Goal: Transaction & Acquisition: Purchase product/service

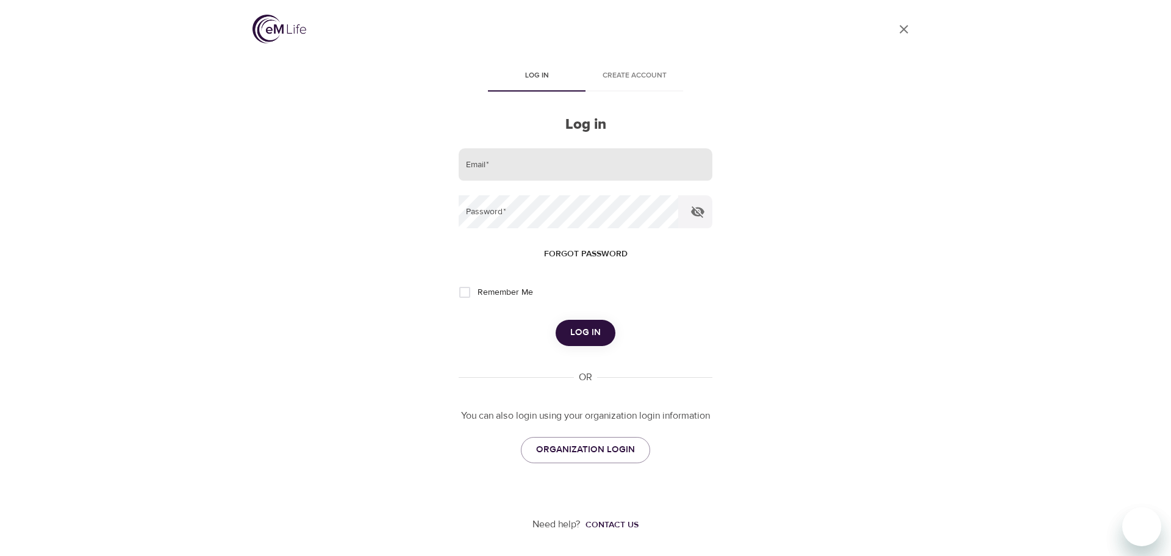
click at [487, 164] on input "email" at bounding box center [586, 164] width 254 height 33
type input "[EMAIL_ADDRESS][DOMAIN_NAME]"
click at [695, 209] on icon "button" at bounding box center [697, 211] width 15 height 15
click at [587, 329] on span "Log in" at bounding box center [585, 332] width 30 height 16
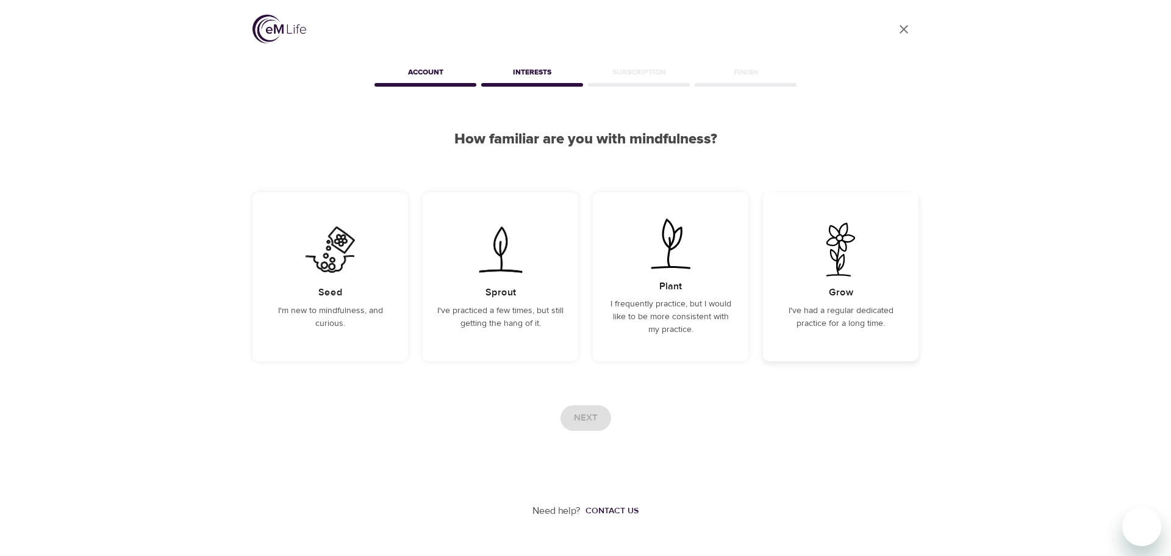
click at [856, 302] on div "Grow I've had a regular dedicated practice for a long time." at bounding box center [841, 276] width 156 height 169
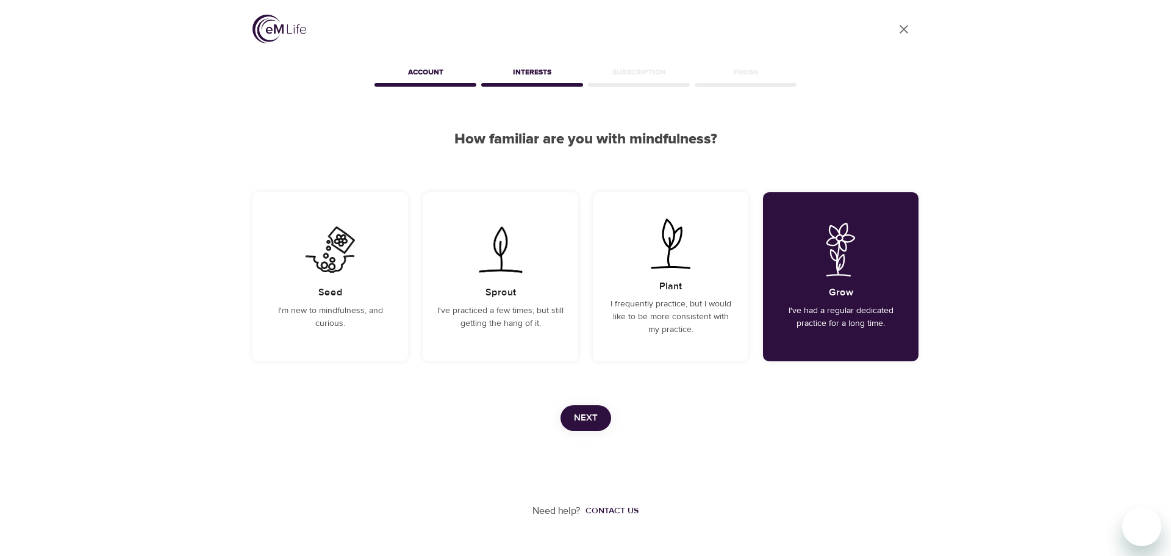
click at [588, 416] on span "Next" at bounding box center [586, 418] width 24 height 16
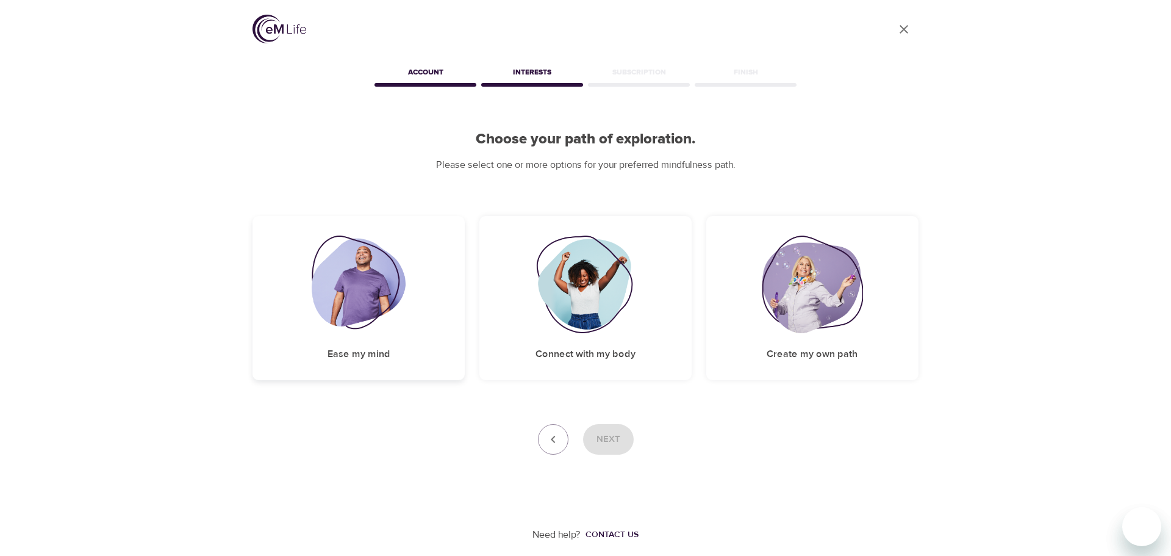
click at [376, 287] on img at bounding box center [359, 284] width 95 height 98
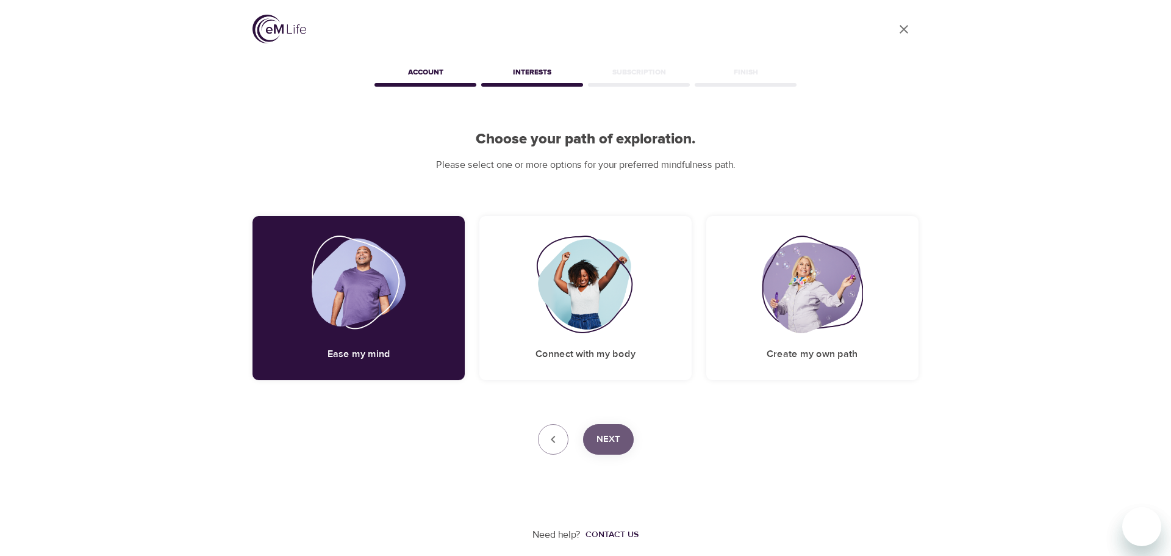
click at [607, 441] on span "Next" at bounding box center [608, 439] width 24 height 16
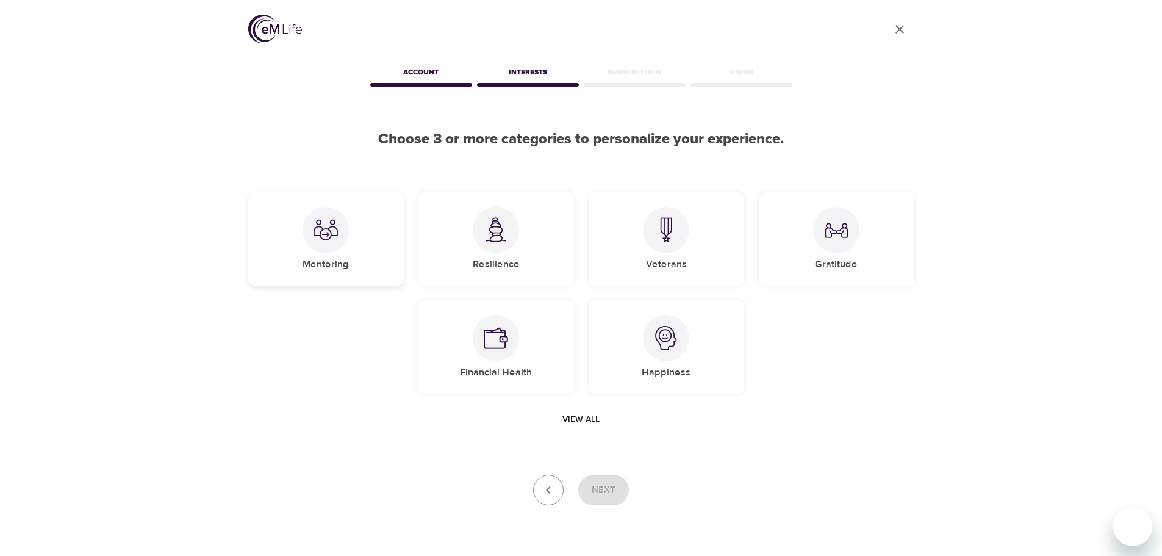
click at [326, 251] on div at bounding box center [325, 230] width 46 height 46
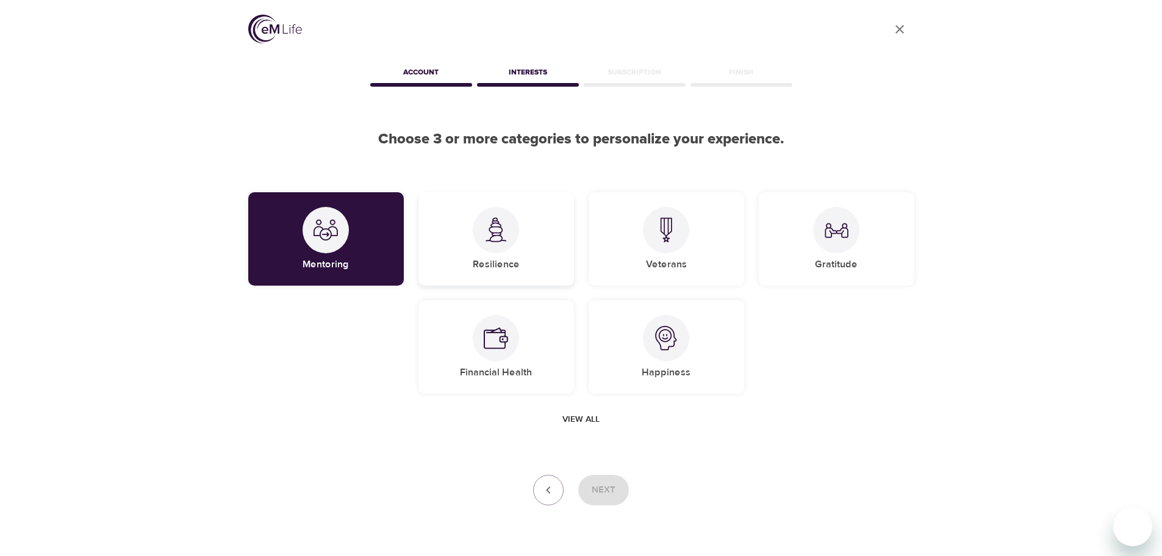
click at [486, 245] on div at bounding box center [496, 230] width 46 height 46
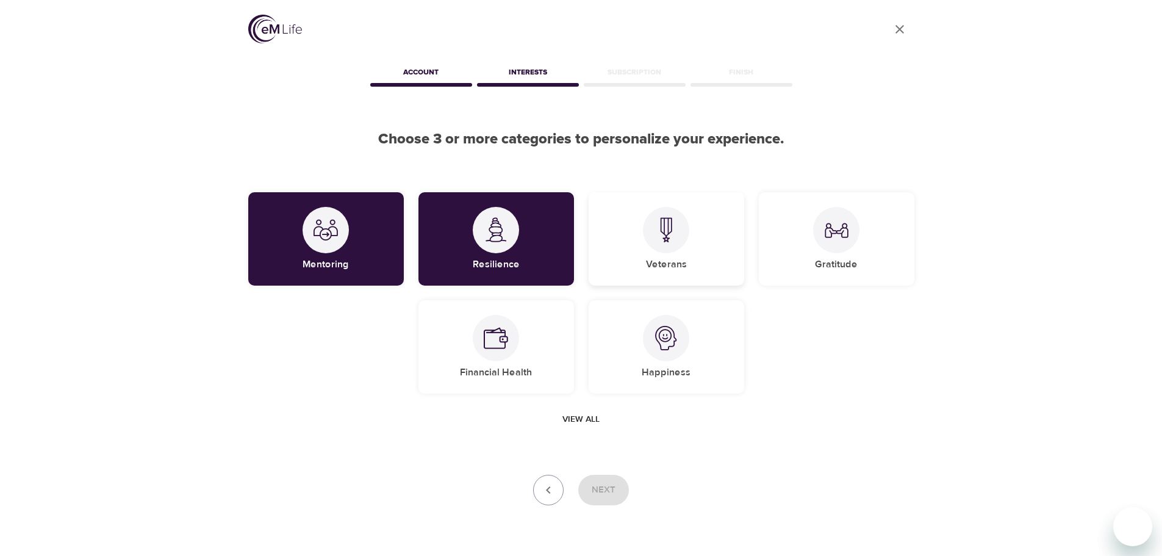
click at [670, 254] on div "Veterans" at bounding box center [666, 238] width 156 height 93
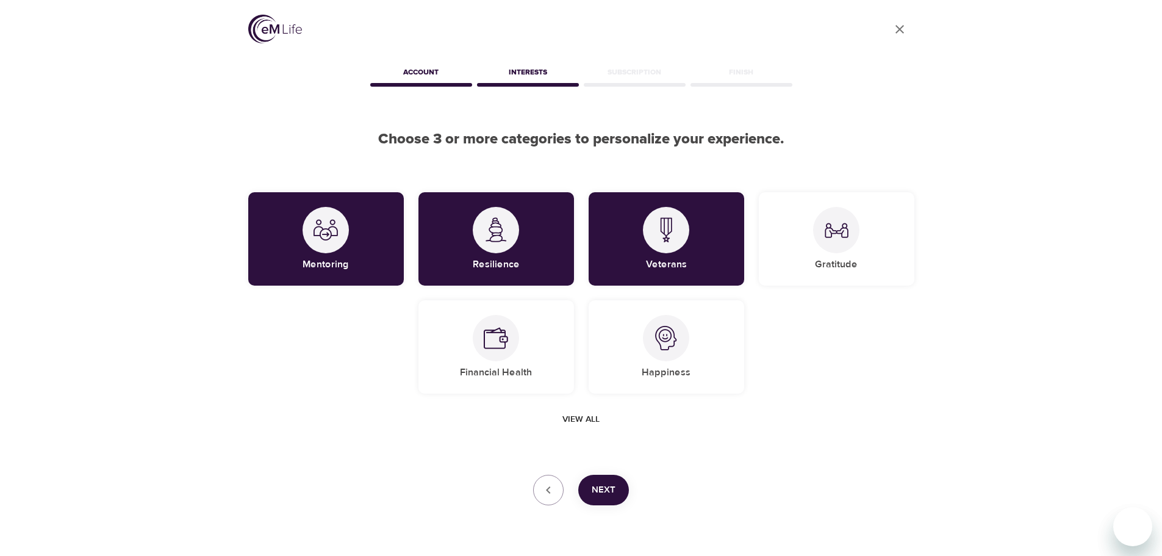
click at [603, 494] on span "Next" at bounding box center [604, 490] width 24 height 16
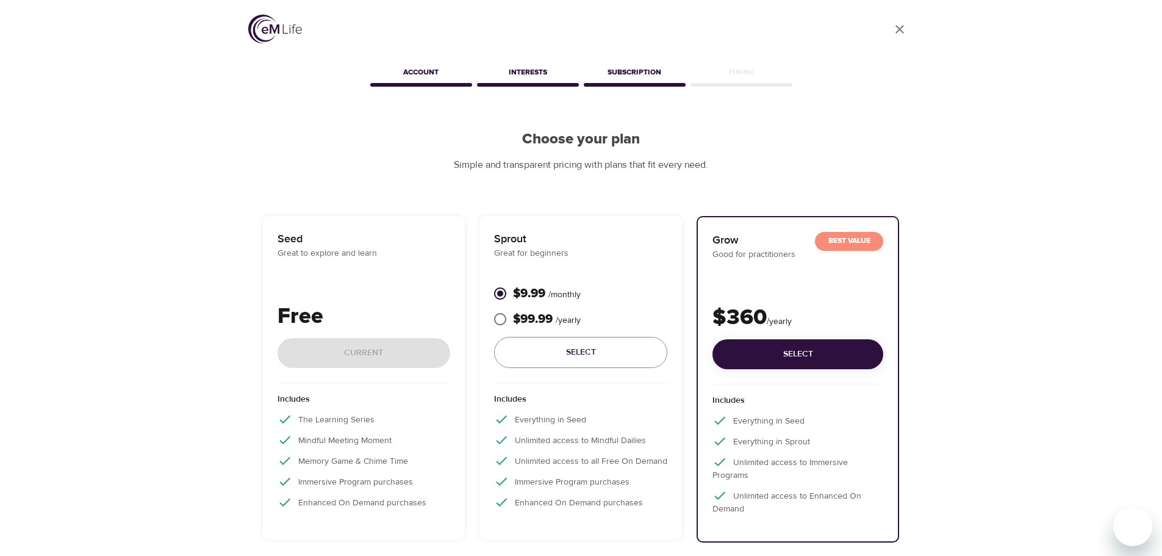
click at [336, 304] on p "Free" at bounding box center [363, 316] width 173 height 33
click at [895, 30] on icon "User Profile" at bounding box center [899, 29] width 15 height 15
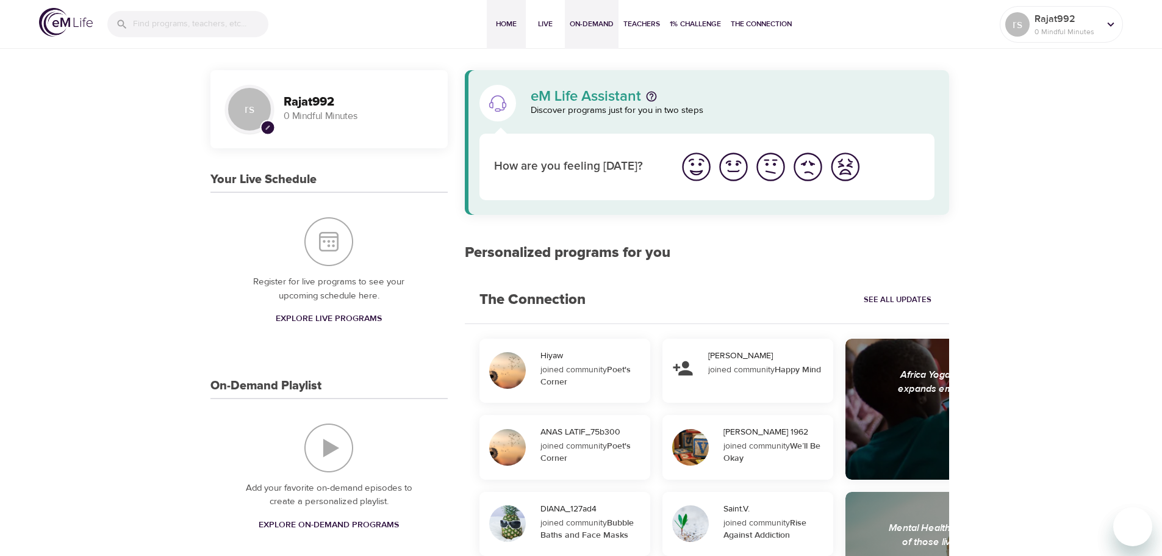
click at [595, 24] on span "On-Demand" at bounding box center [592, 24] width 44 height 13
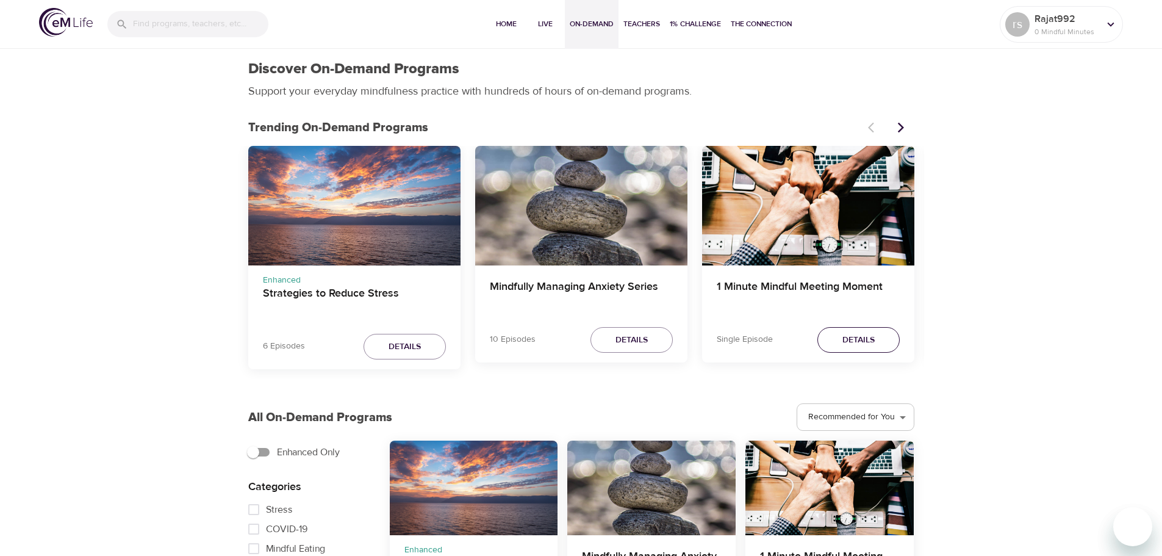
click at [862, 338] on span "Details" at bounding box center [858, 339] width 32 height 15
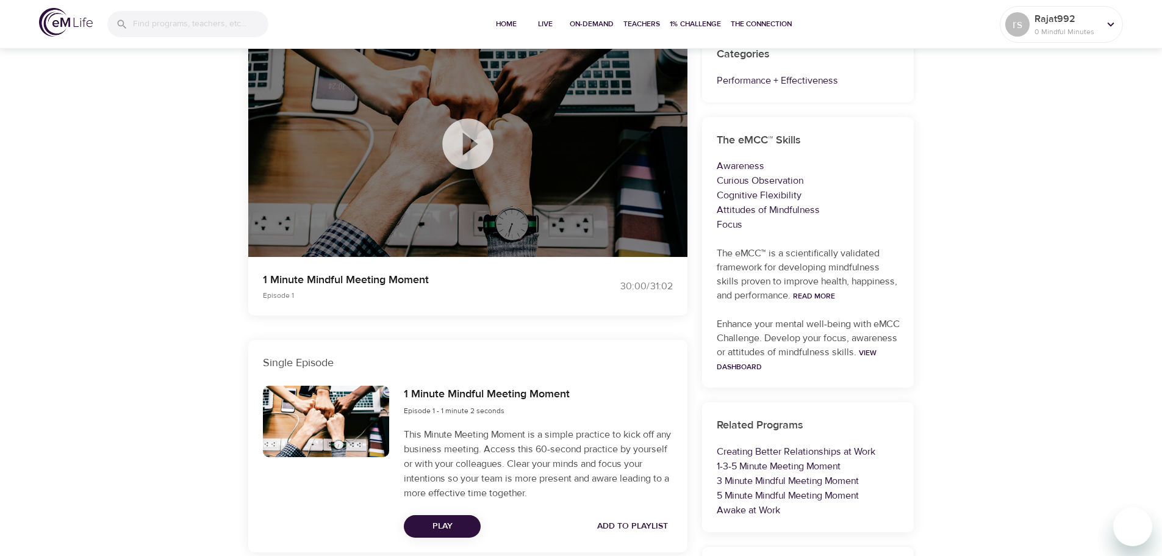
scroll to position [110, 0]
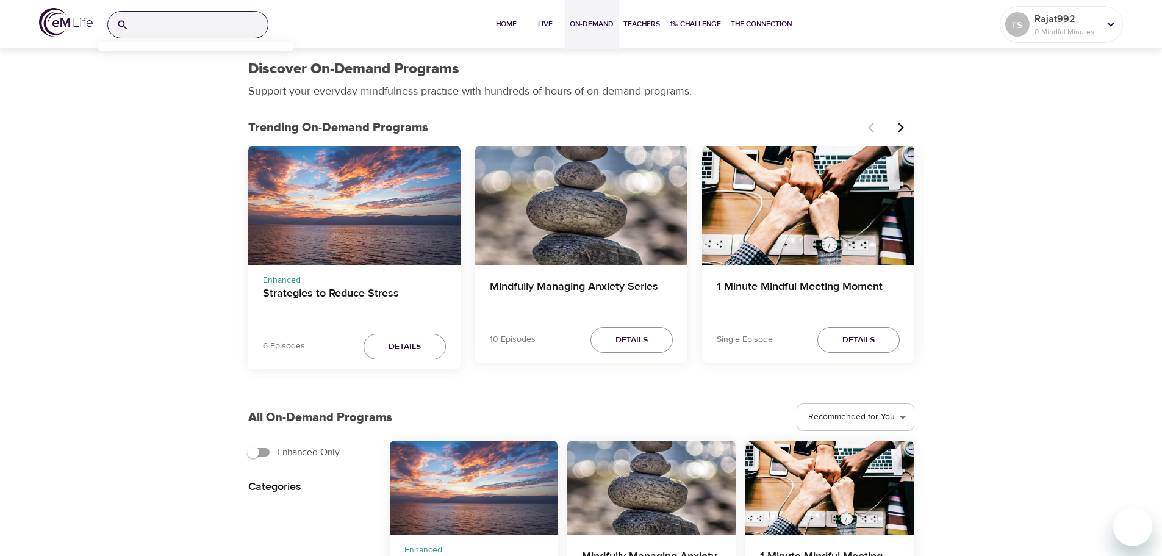
click at [200, 25] on input "search" at bounding box center [201, 25] width 134 height 26
type input "mbcr"
click at [173, 80] on p "Mindfulness-Based Cancer Recovery" at bounding box center [154, 79] width 95 height 18
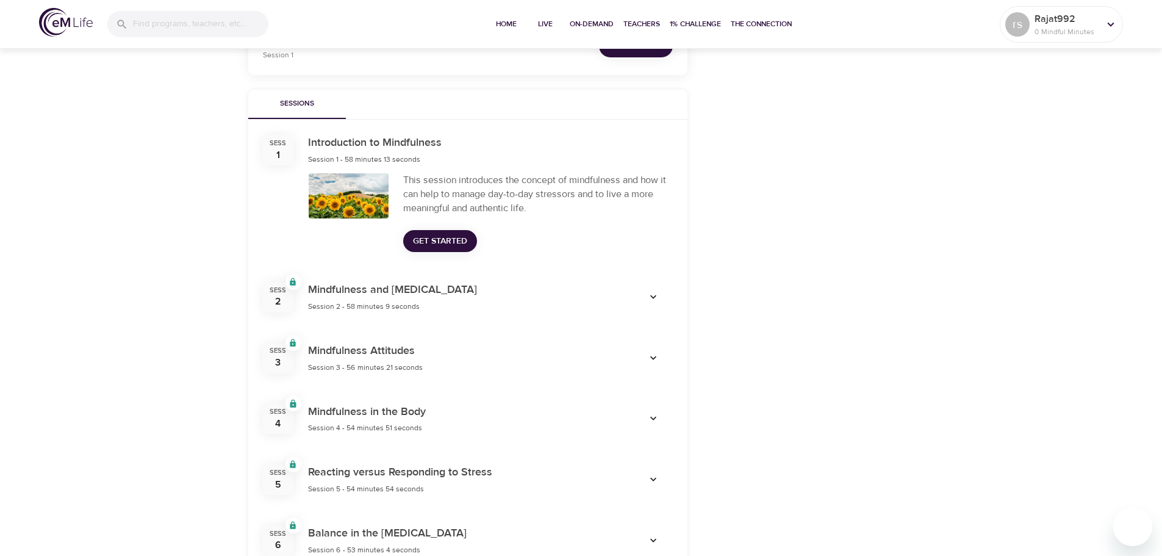
scroll to position [366, 0]
click at [652, 295] on icon "button" at bounding box center [653, 296] width 12 height 12
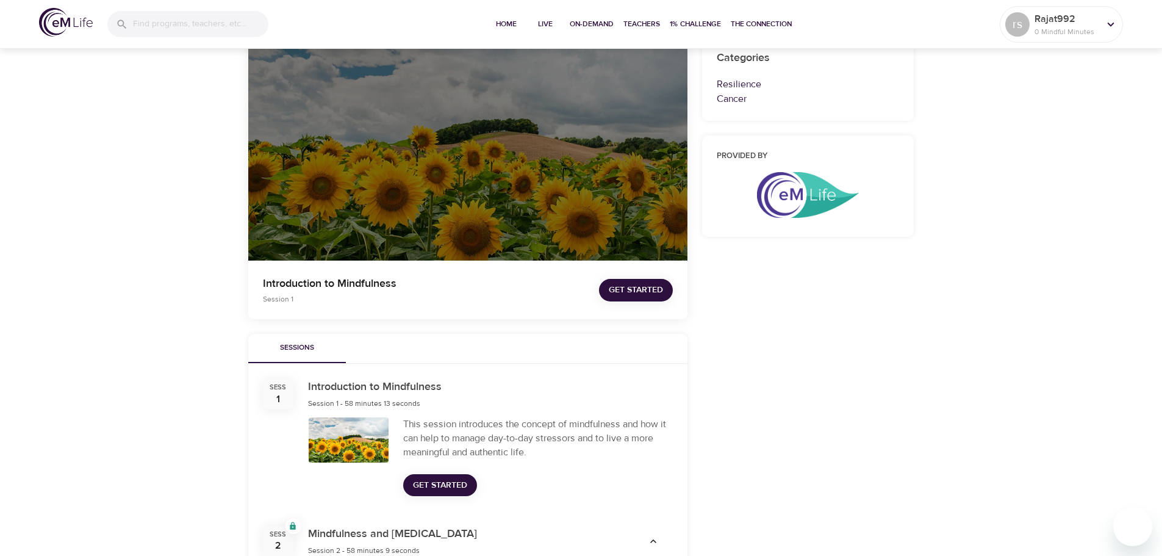
scroll to position [122, 0]
click at [640, 287] on span "Get Started" at bounding box center [636, 289] width 54 height 15
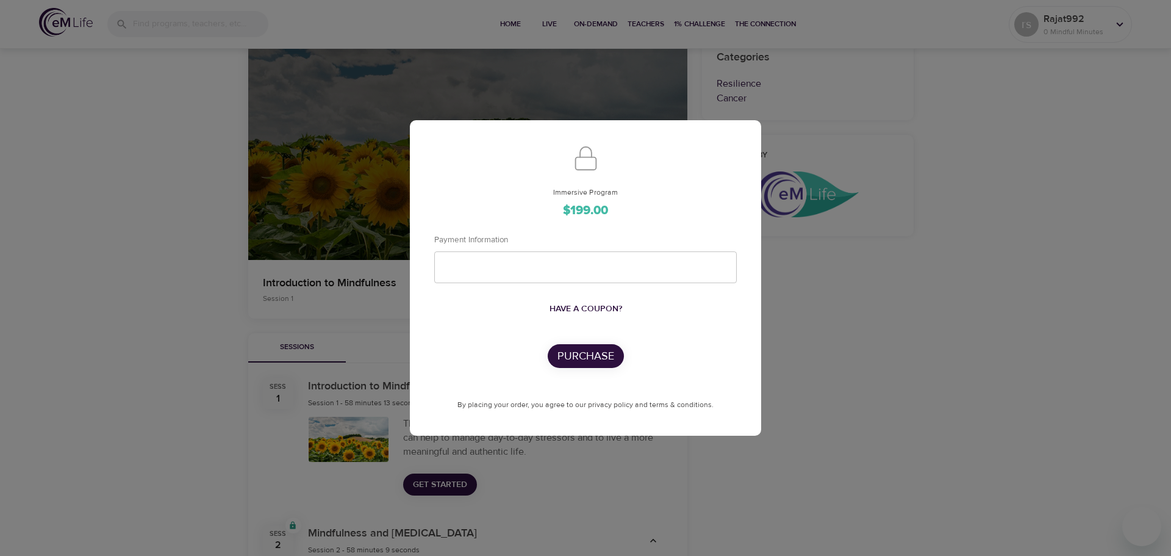
click at [813, 346] on div "Immersive Program $199.00 Payment Information Have a coupon? Purchase By placin…" at bounding box center [585, 278] width 1171 height 556
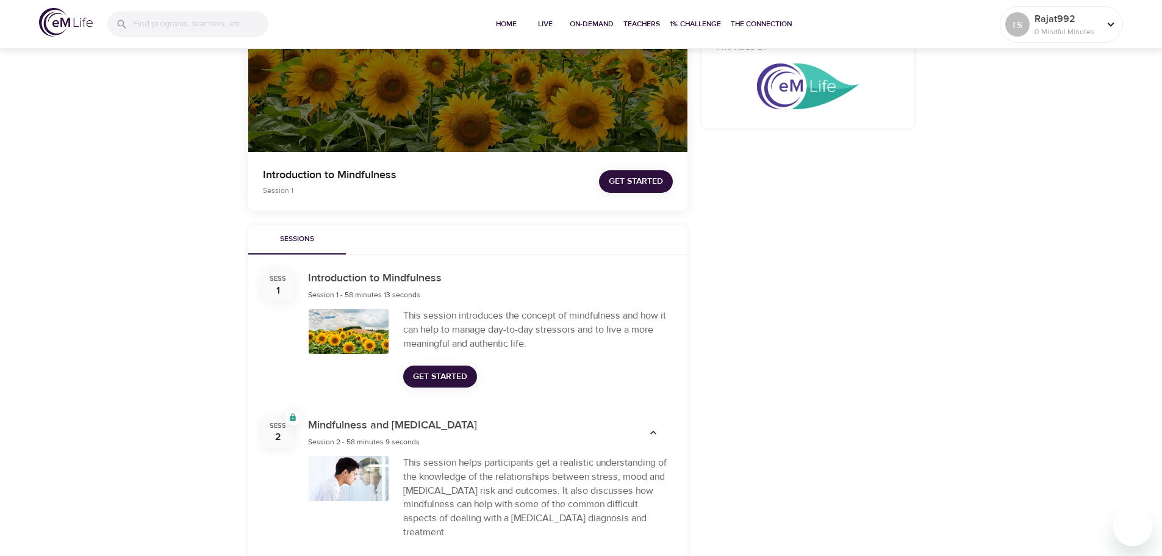
scroll to position [244, 0]
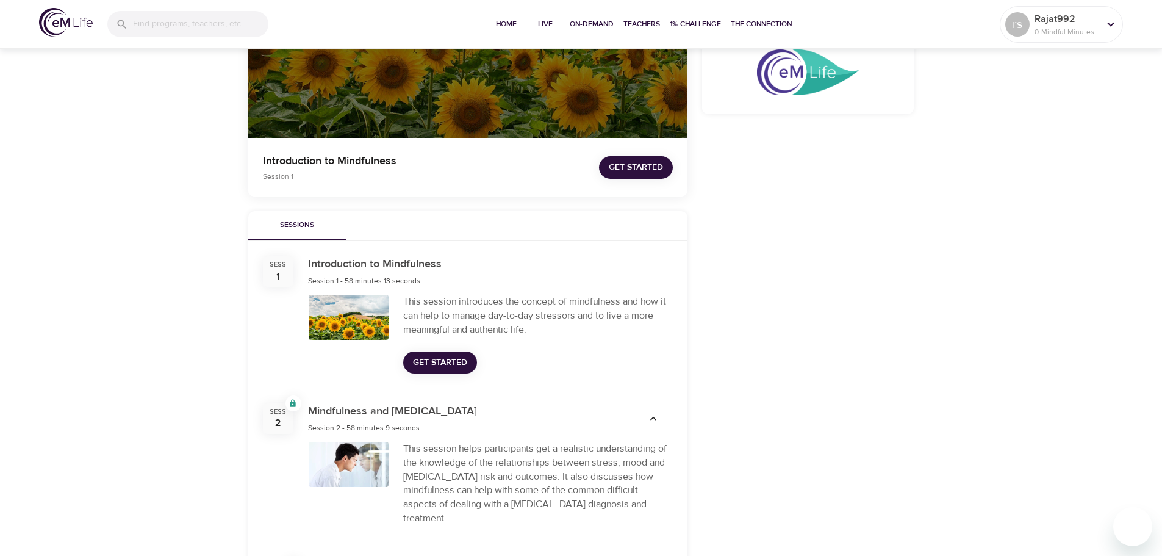
click at [426, 360] on span "Get Started" at bounding box center [440, 362] width 54 height 15
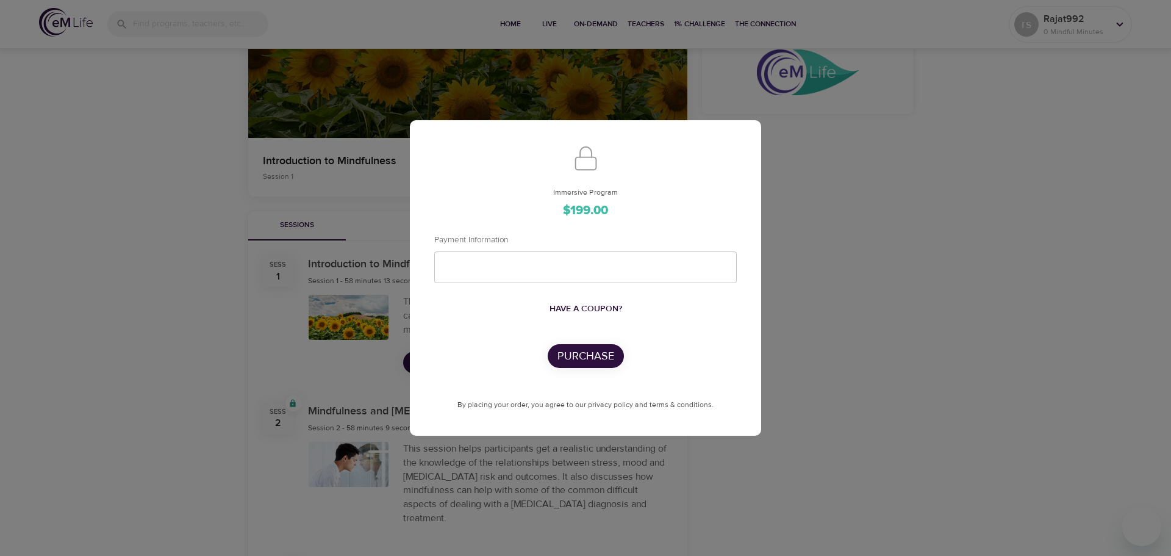
click at [835, 349] on div "Immersive Program $199.00 Payment Information Have a coupon? Purchase By placin…" at bounding box center [585, 278] width 1171 height 556
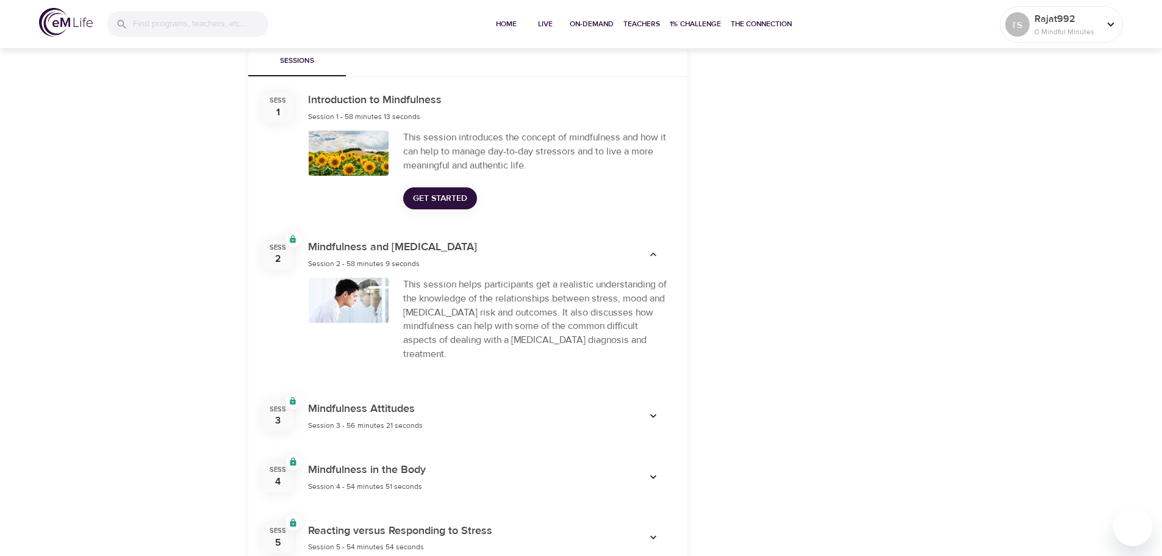
scroll to position [427, 0]
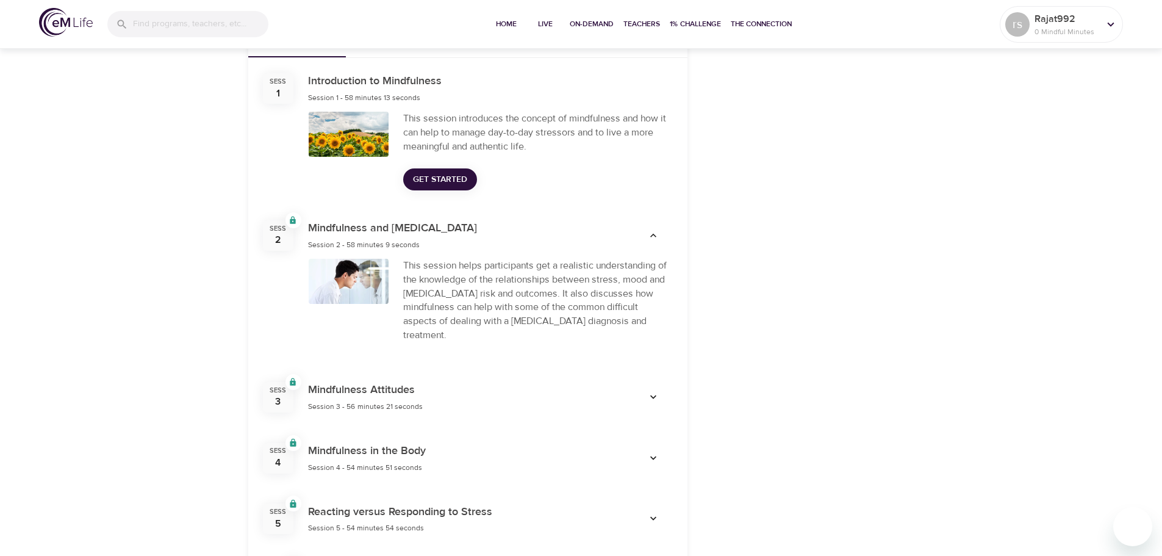
click at [650, 391] on icon "button" at bounding box center [653, 397] width 12 height 12
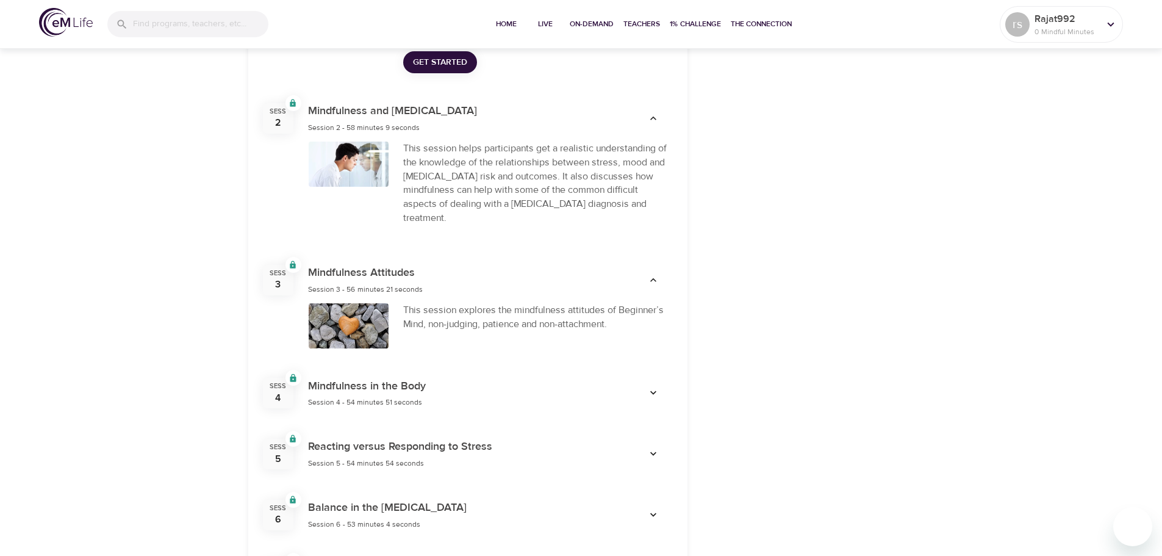
scroll to position [549, 0]
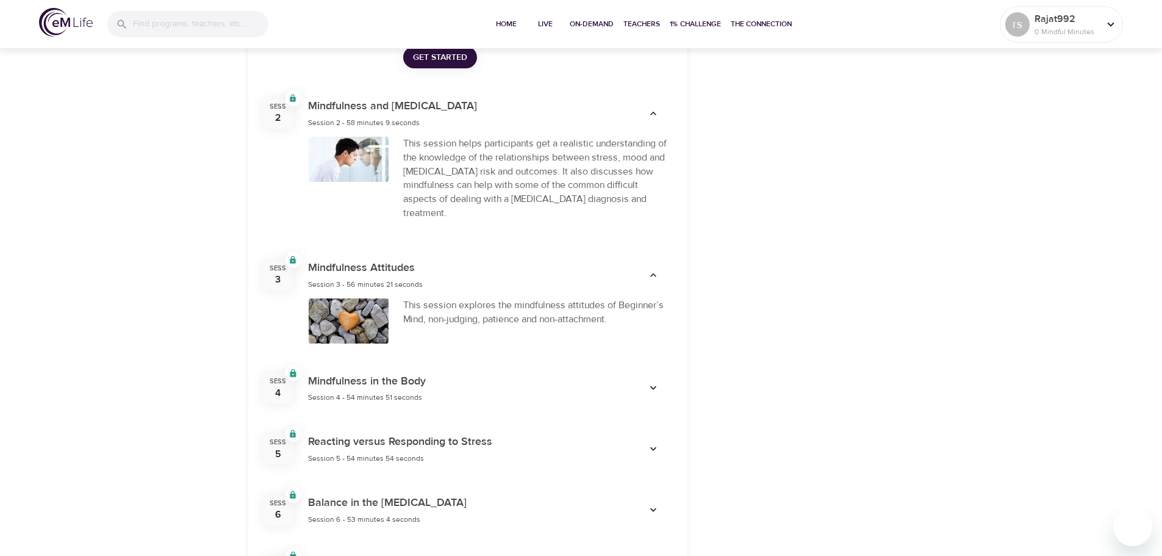
click at [652, 382] on icon "button" at bounding box center [653, 388] width 12 height 12
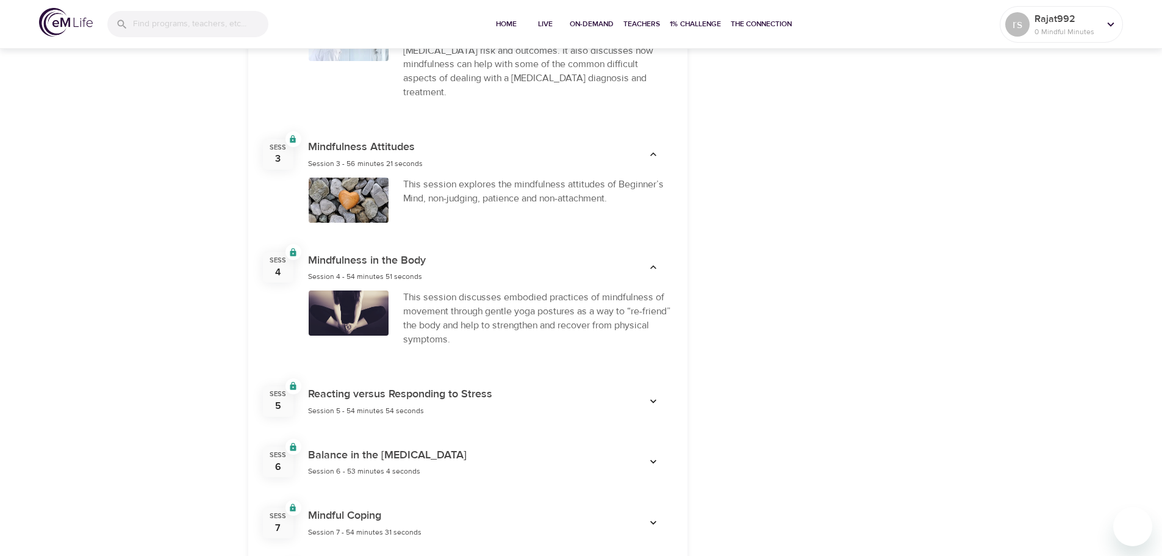
scroll to position [671, 0]
click at [652, 394] on icon "button" at bounding box center [653, 400] width 12 height 12
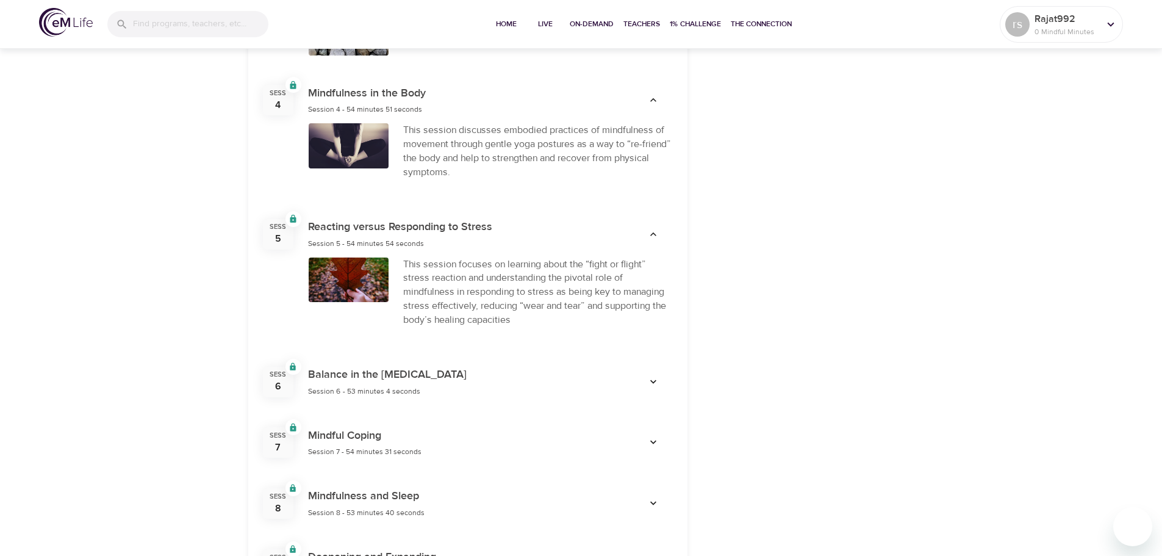
scroll to position [854, 0]
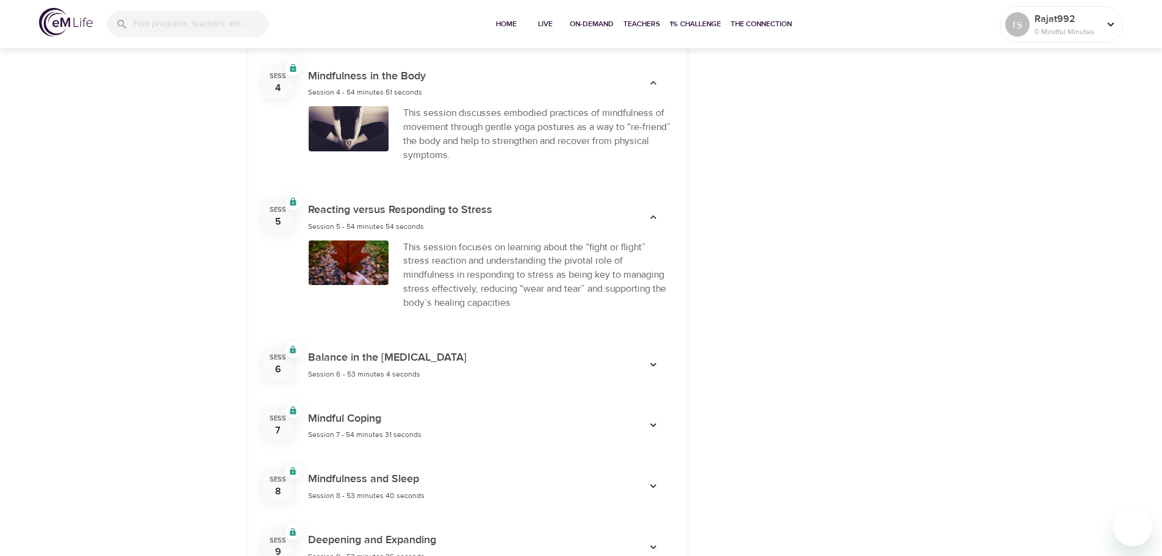
click at [655, 359] on icon "button" at bounding box center [653, 365] width 12 height 12
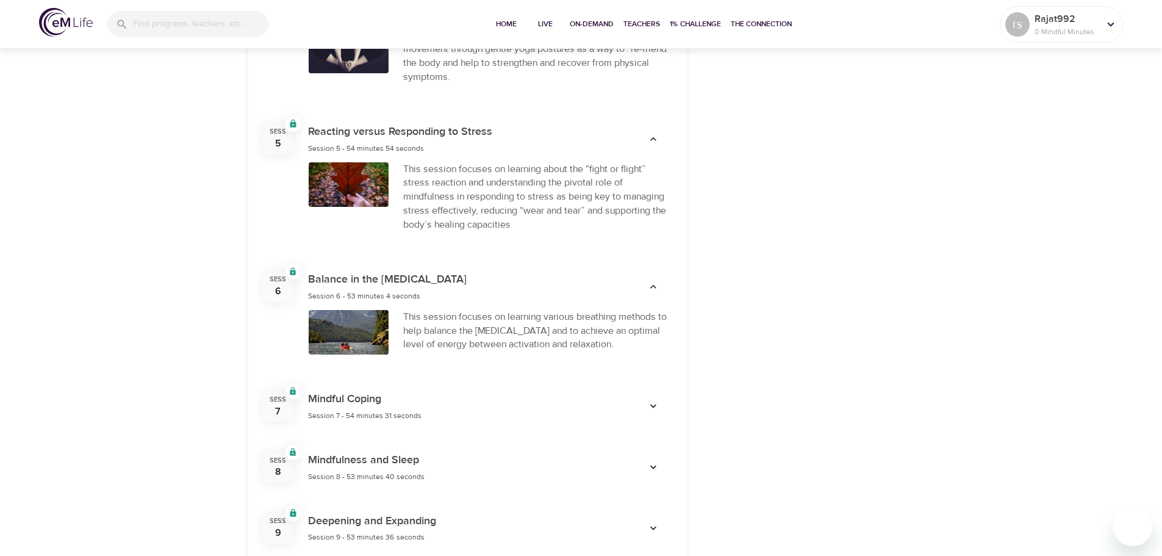
scroll to position [976, 0]
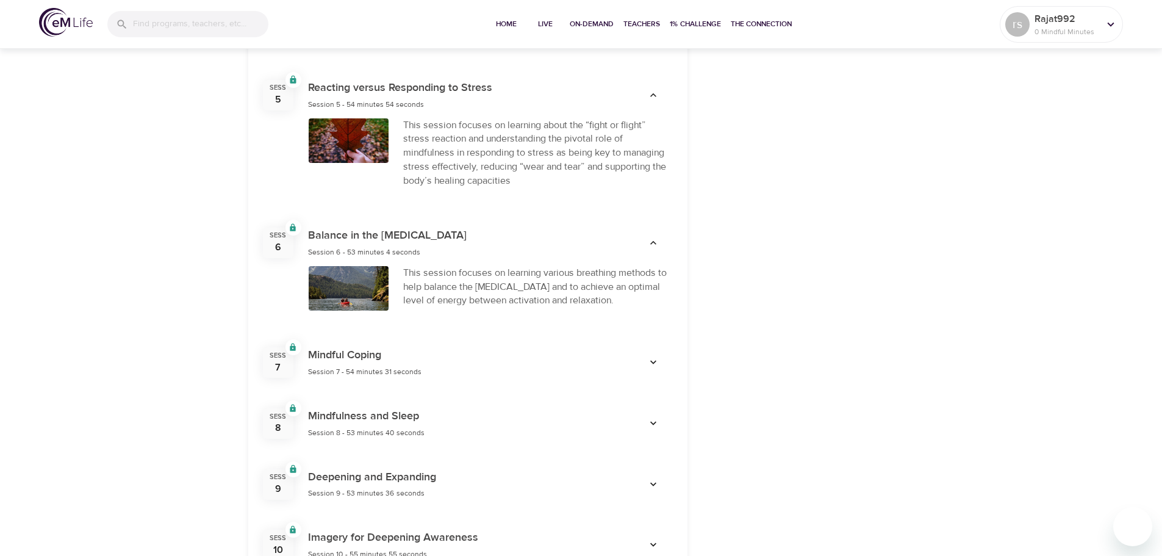
click at [653, 356] on icon "button" at bounding box center [653, 362] width 12 height 12
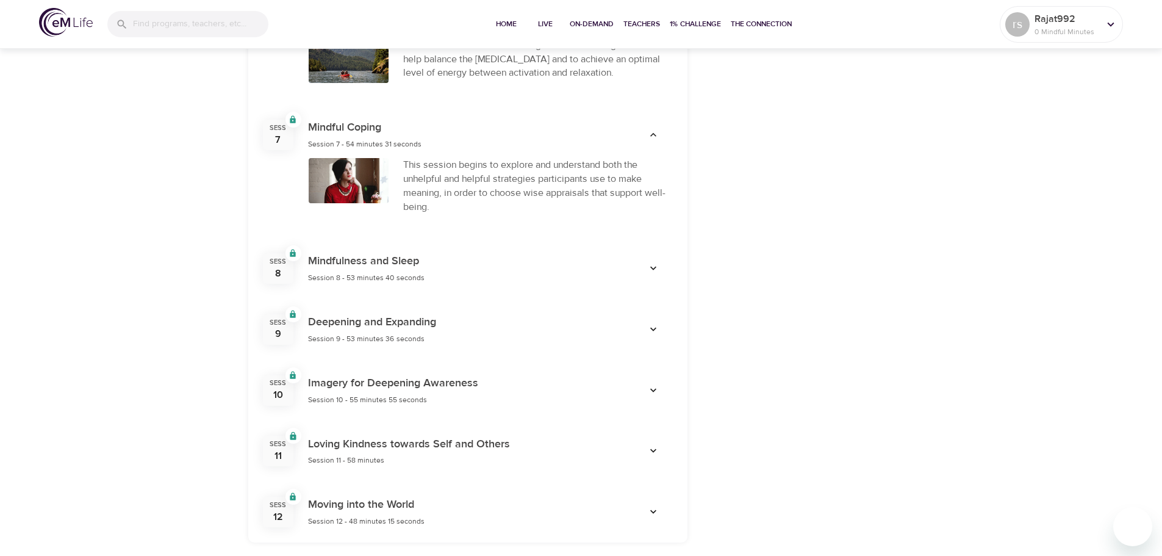
scroll to position [1220, 0]
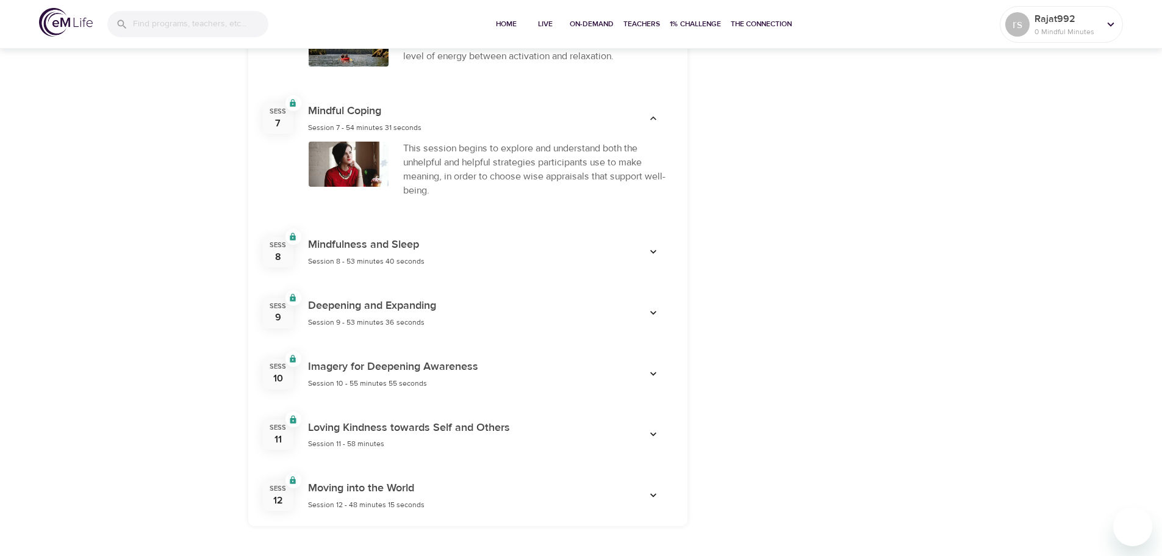
click at [650, 246] on icon "button" at bounding box center [653, 252] width 12 height 12
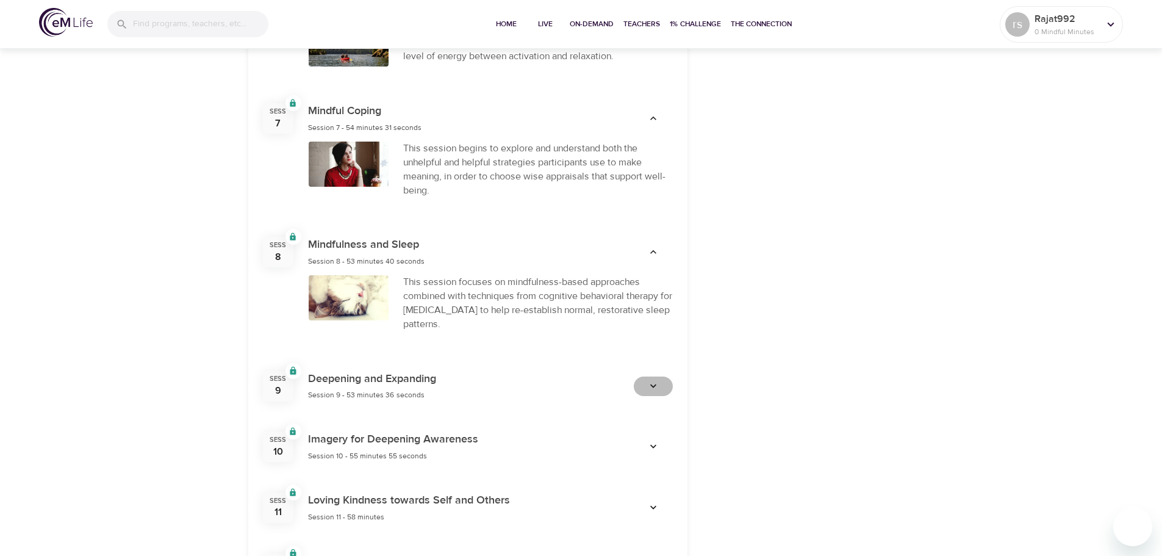
click at [654, 384] on icon "button" at bounding box center [653, 386] width 6 height 4
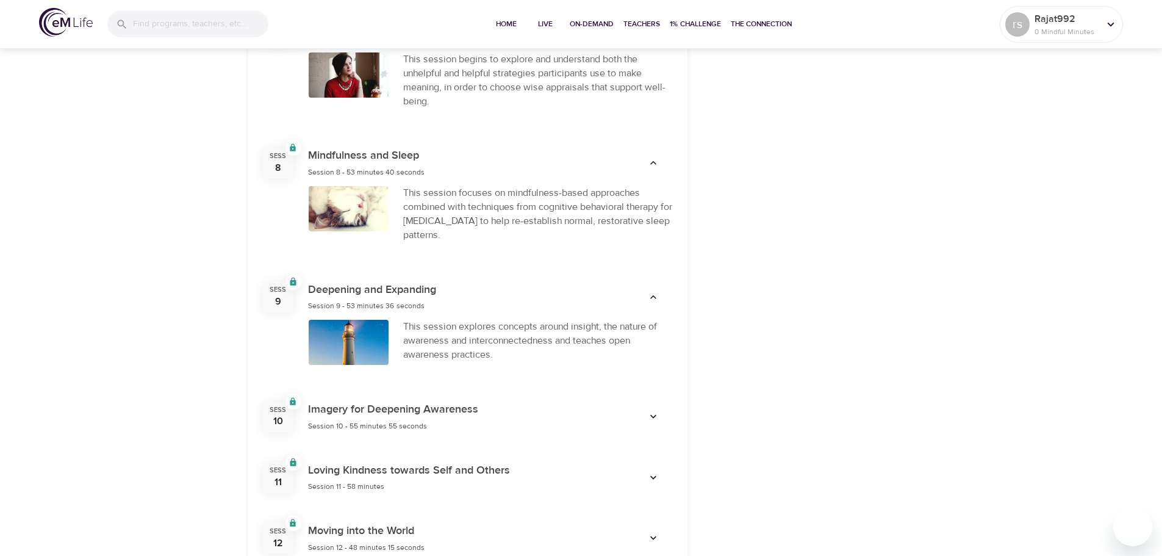
scroll to position [1342, 0]
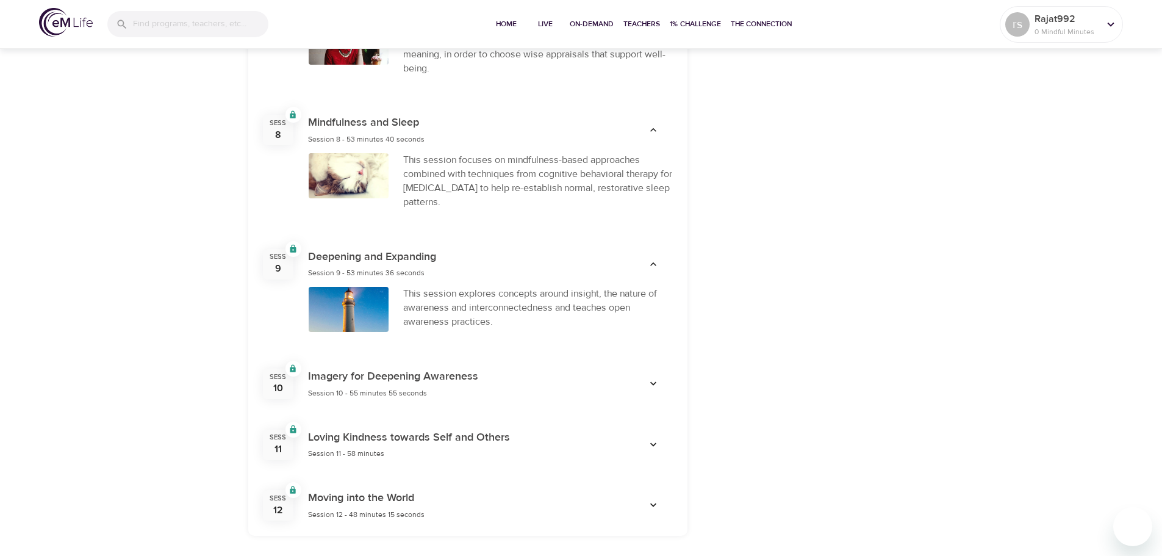
click at [659, 377] on span "button" at bounding box center [652, 383] width 29 height 12
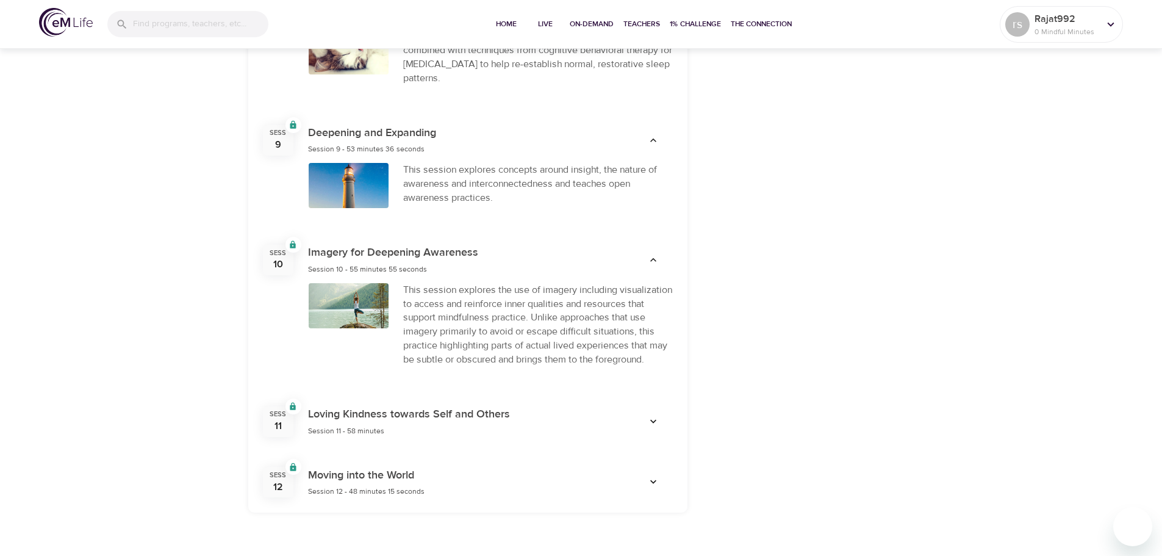
scroll to position [1483, 0]
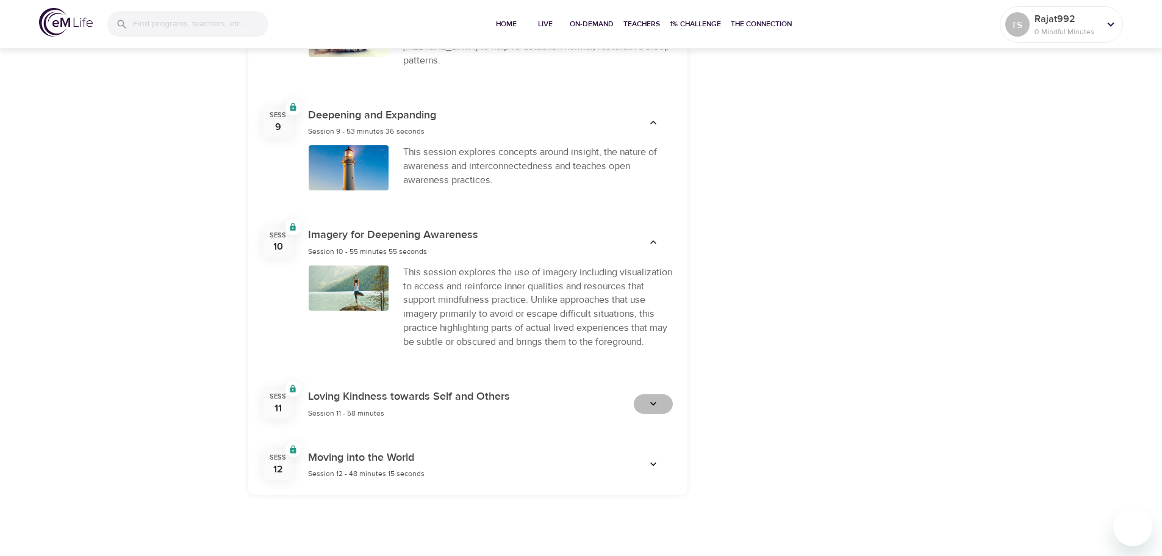
click at [647, 407] on icon "button" at bounding box center [653, 404] width 12 height 12
